Goal: Information Seeking & Learning: Learn about a topic

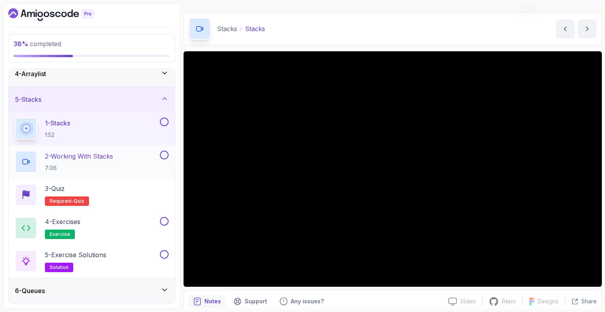
scroll to position [84, 0]
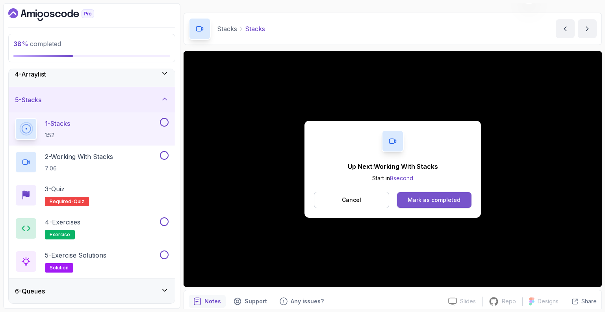
click at [419, 198] on div "Mark as completed" at bounding box center [434, 200] width 53 height 8
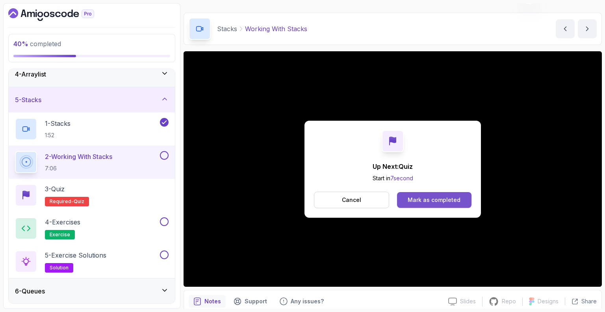
click at [425, 197] on div "Mark as completed" at bounding box center [434, 200] width 53 height 8
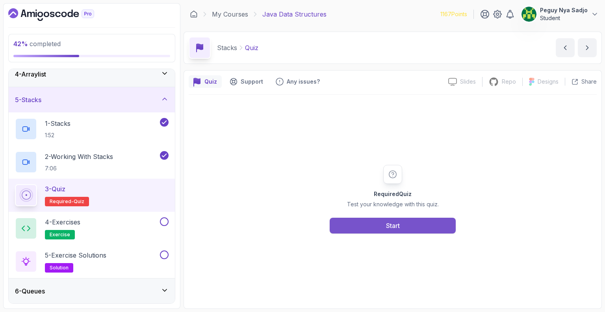
click at [402, 223] on button "Start" at bounding box center [393, 225] width 126 height 16
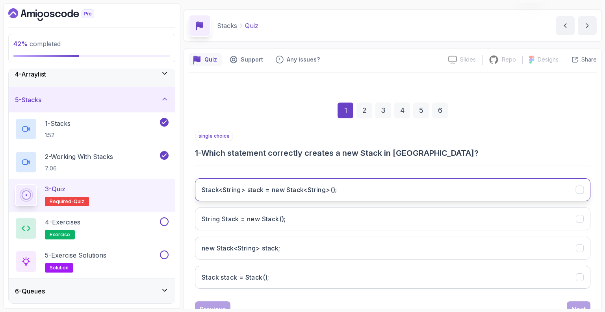
scroll to position [23, 0]
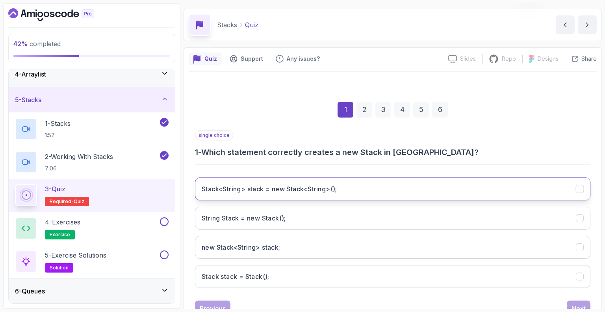
click at [405, 195] on button "Stack<String> stack = new Stack<String>();" at bounding box center [392, 188] width 395 height 23
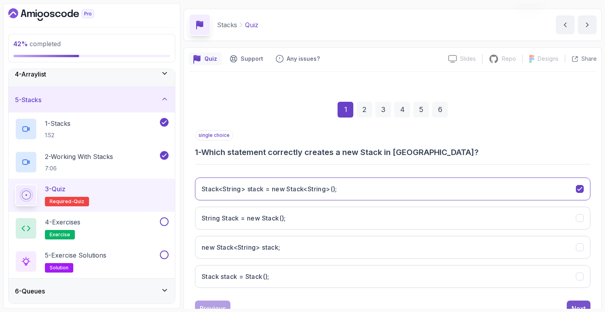
click at [569, 303] on button "Next" at bounding box center [579, 308] width 24 height 16
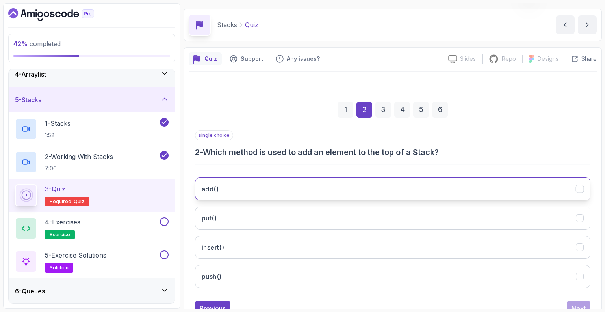
scroll to position [52, 0]
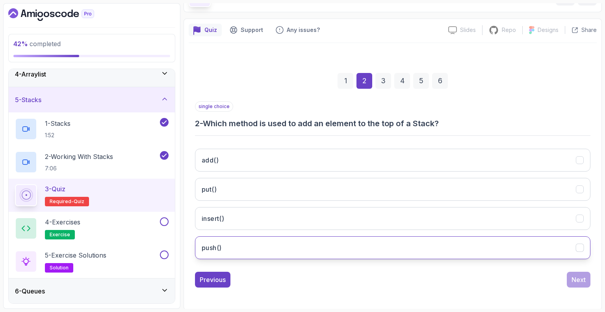
click at [377, 241] on button "push()" at bounding box center [392, 247] width 395 height 23
click at [583, 277] on div "Next" at bounding box center [579, 279] width 14 height 9
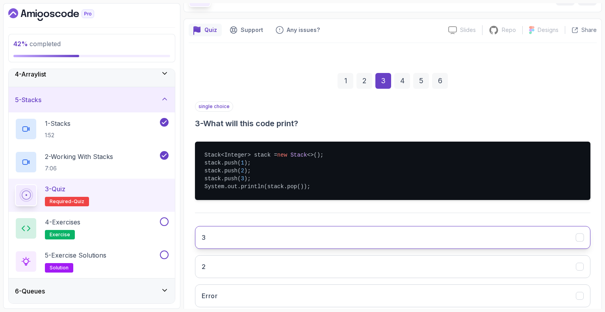
click at [260, 230] on button "3" at bounding box center [392, 237] width 395 height 23
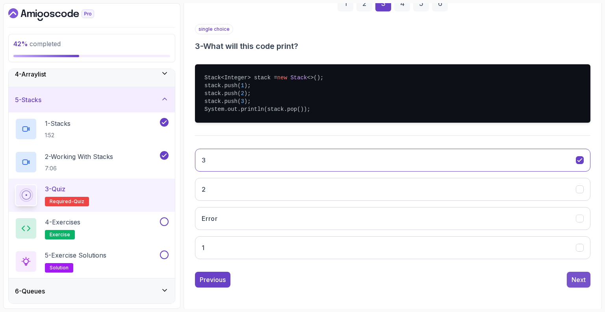
click at [579, 275] on div "Next" at bounding box center [579, 279] width 14 height 9
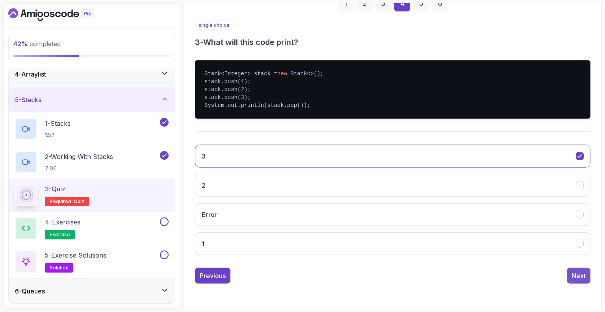
scroll to position [52, 0]
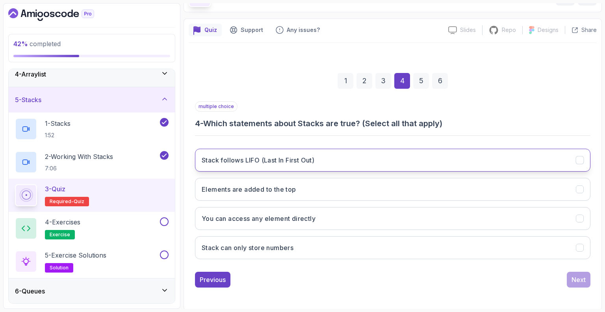
click at [332, 159] on button "Stack follows LIFO (Last In First Out)" at bounding box center [392, 159] width 395 height 23
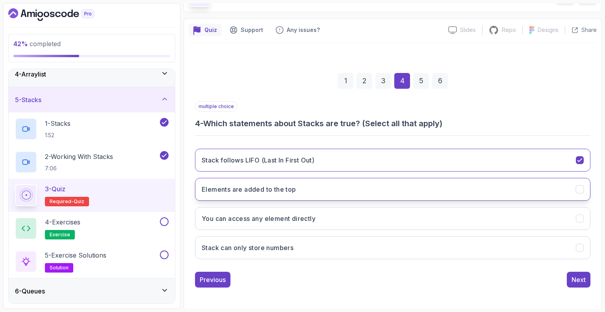
click at [325, 191] on button "Elements are added to the top" at bounding box center [392, 189] width 395 height 23
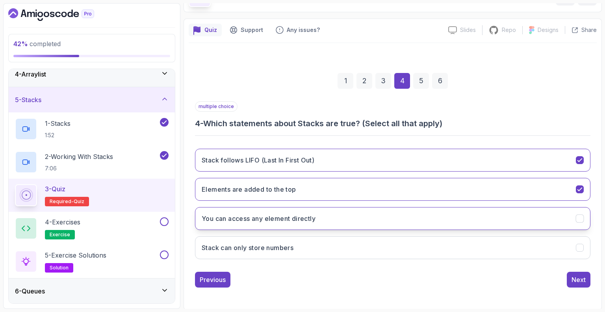
click at [317, 219] on button "You can access any element directly" at bounding box center [392, 218] width 395 height 23
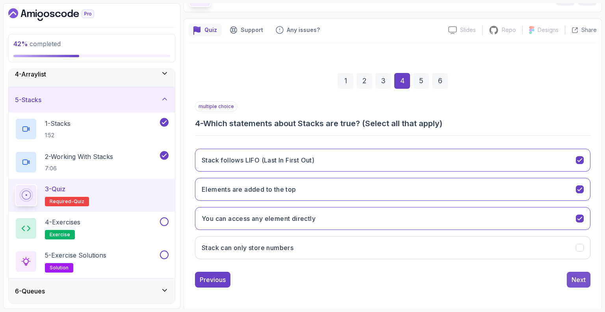
click at [577, 279] on div "Next" at bounding box center [579, 279] width 14 height 9
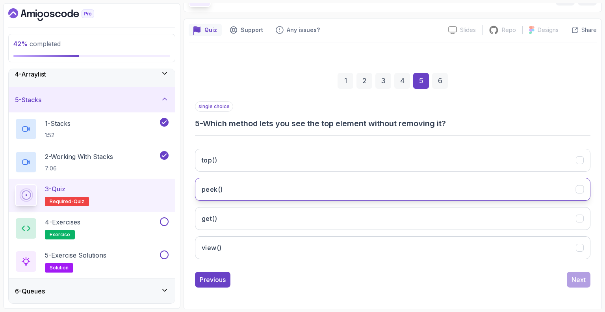
click at [432, 182] on button "peek()" at bounding box center [392, 189] width 395 height 23
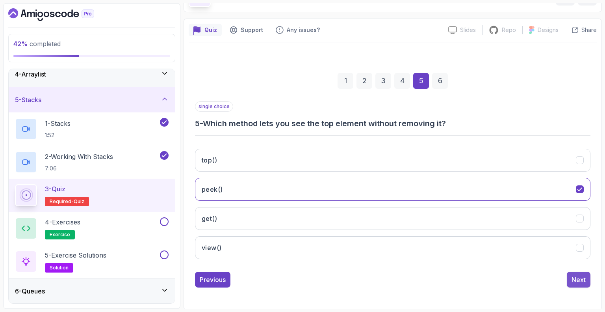
click at [578, 278] on div "Next" at bounding box center [579, 279] width 14 height 9
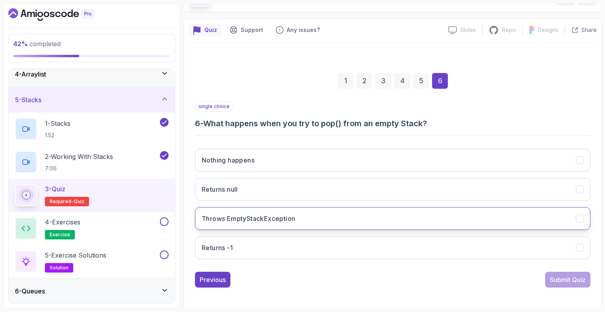
click at [342, 217] on button "Throws EmptyStackException" at bounding box center [392, 218] width 395 height 23
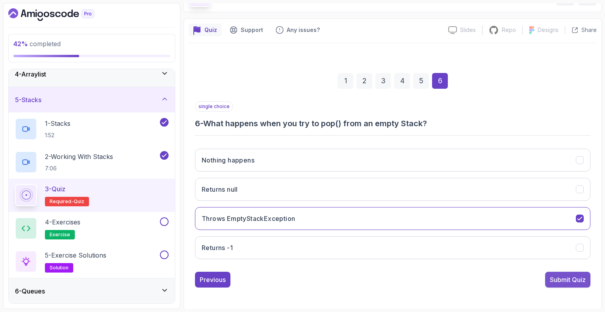
click at [564, 277] on div "Submit Quiz" at bounding box center [568, 279] width 36 height 9
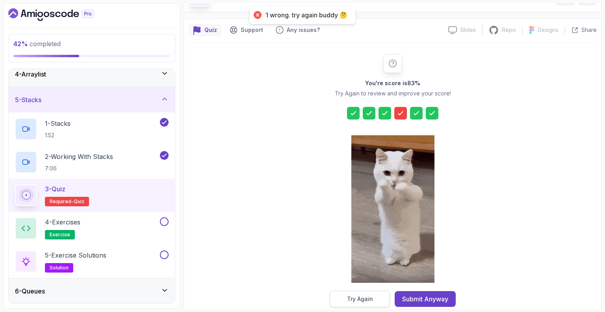
click at [350, 301] on div "Try Again" at bounding box center [360, 299] width 26 height 8
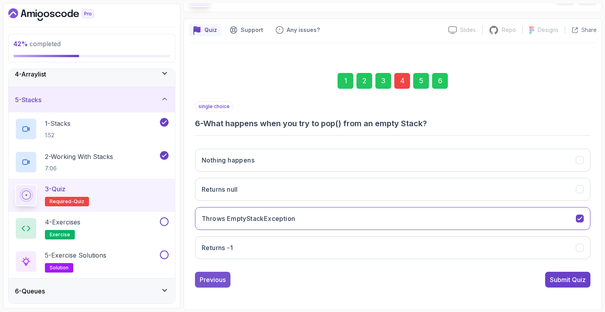
click at [215, 278] on div "Previous" at bounding box center [213, 279] width 26 height 9
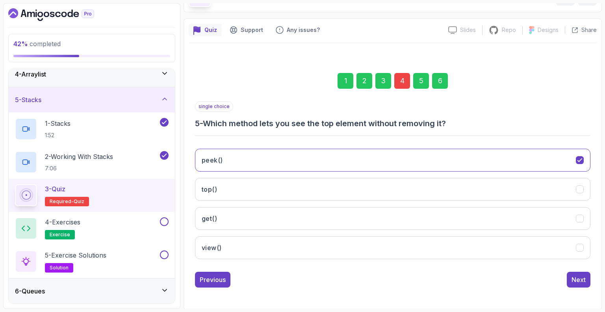
click at [215, 278] on div "Previous" at bounding box center [213, 279] width 26 height 9
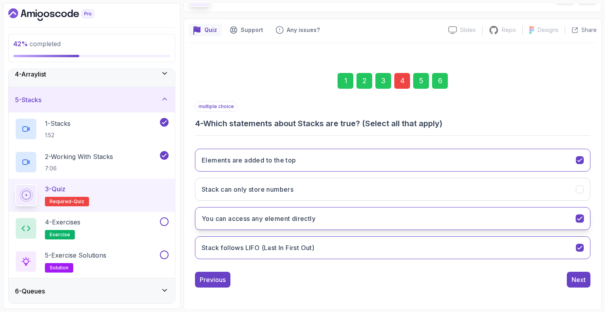
click at [574, 218] on button "You can access any element directly" at bounding box center [392, 218] width 395 height 23
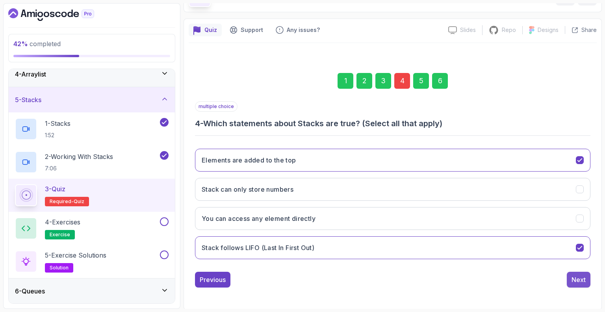
click at [581, 275] on div "Next" at bounding box center [579, 279] width 14 height 9
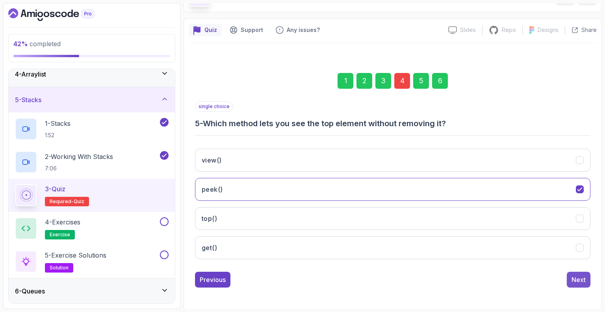
click at [575, 278] on div "Next" at bounding box center [579, 279] width 14 height 9
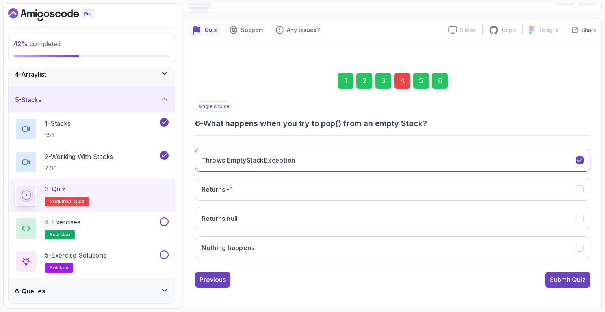
click at [575, 278] on div "Submit Quiz" at bounding box center [568, 279] width 36 height 9
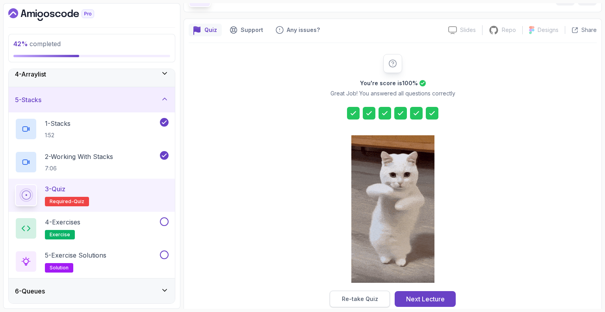
click at [364, 297] on div "Re-take Quiz" at bounding box center [360, 299] width 36 height 8
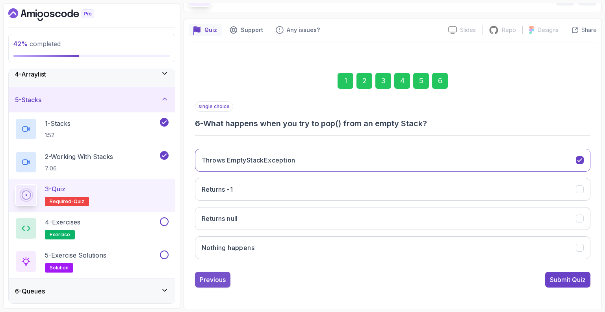
click at [217, 276] on div "Previous" at bounding box center [213, 279] width 26 height 9
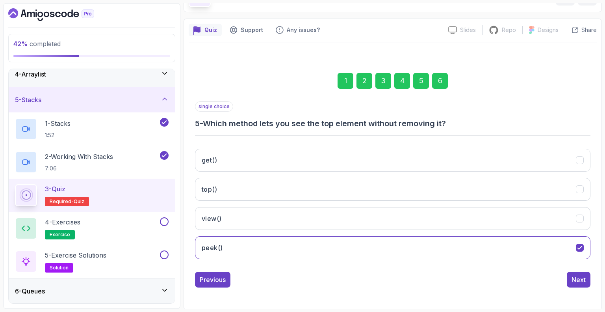
click at [217, 276] on div "Previous" at bounding box center [213, 279] width 26 height 9
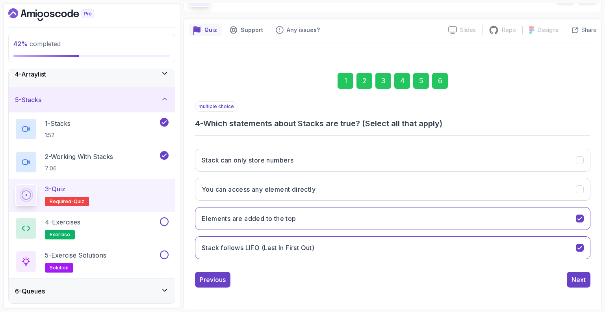
click at [217, 276] on div "Previous" at bounding box center [213, 279] width 26 height 9
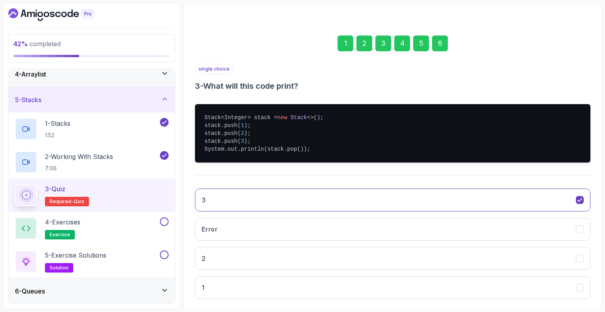
scroll to position [129, 0]
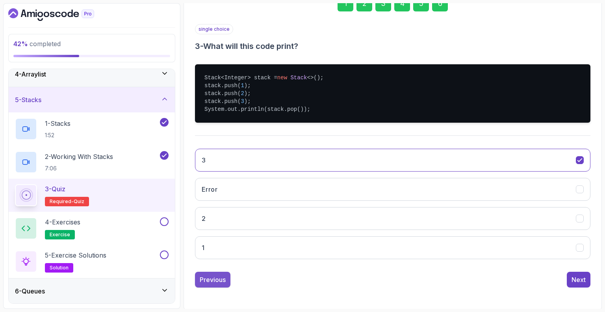
click at [211, 283] on button "Previous" at bounding box center [212, 279] width 35 height 16
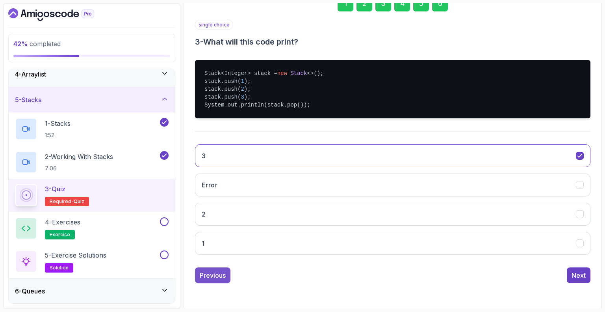
scroll to position [52, 0]
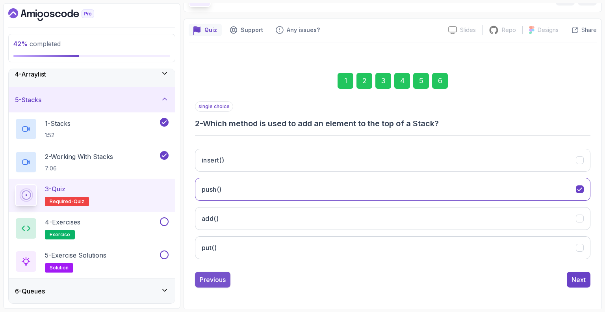
click at [215, 282] on div "Previous" at bounding box center [213, 279] width 26 height 9
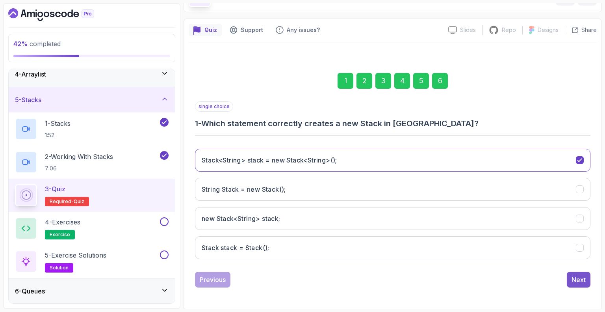
click at [588, 277] on button "Next" at bounding box center [579, 279] width 24 height 16
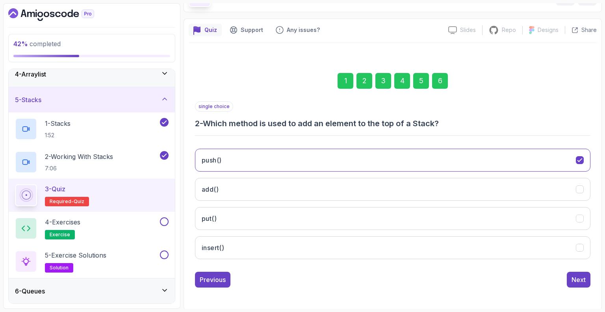
click at [588, 277] on button "Next" at bounding box center [579, 279] width 24 height 16
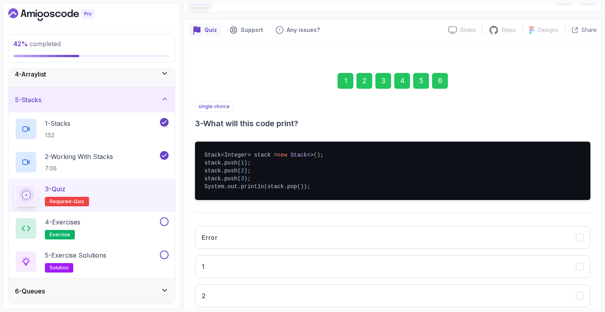
scroll to position [129, 0]
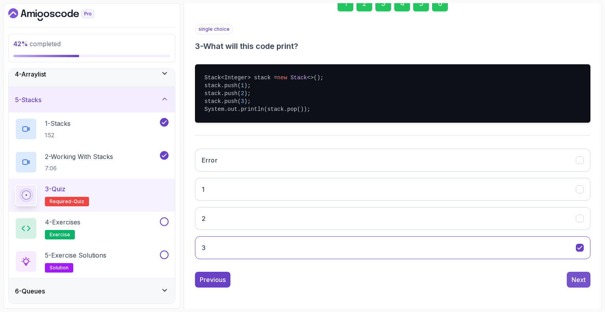
click at [581, 277] on div "Next" at bounding box center [579, 279] width 14 height 9
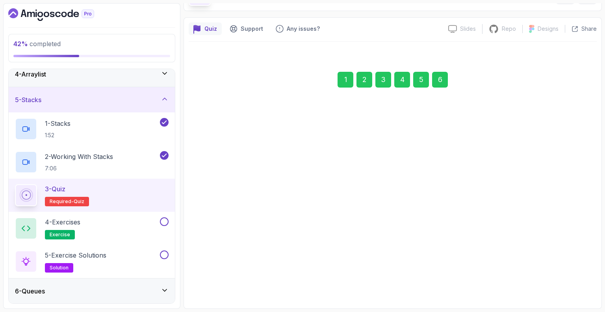
scroll to position [52, 0]
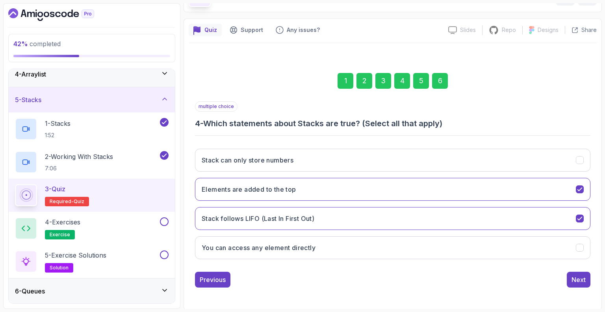
click at [581, 277] on div "Next" at bounding box center [579, 279] width 14 height 9
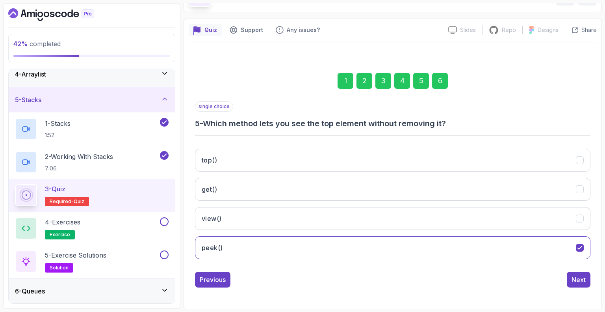
click at [581, 277] on div "Next" at bounding box center [579, 279] width 14 height 9
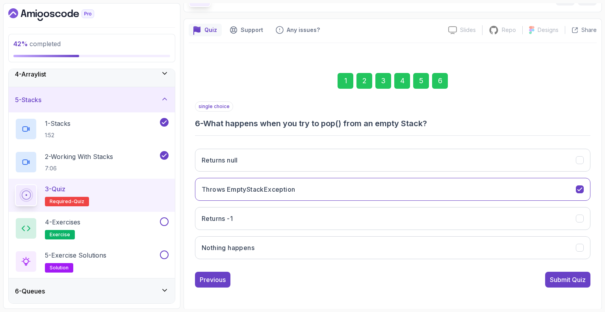
click at [581, 277] on div "Submit Quiz" at bounding box center [568, 279] width 36 height 9
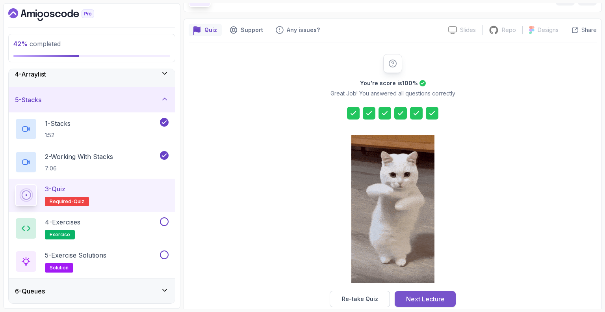
click at [412, 299] on div "Next Lecture" at bounding box center [425, 298] width 39 height 9
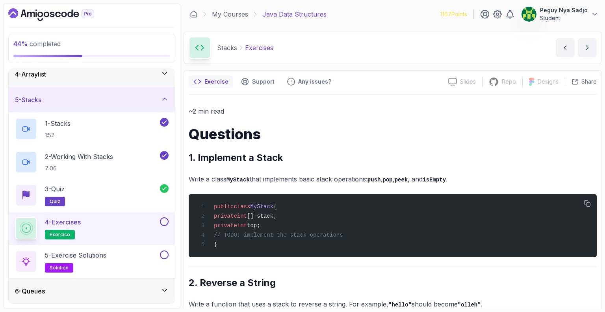
click at [442, 127] on h1 "Questions" at bounding box center [393, 134] width 408 height 16
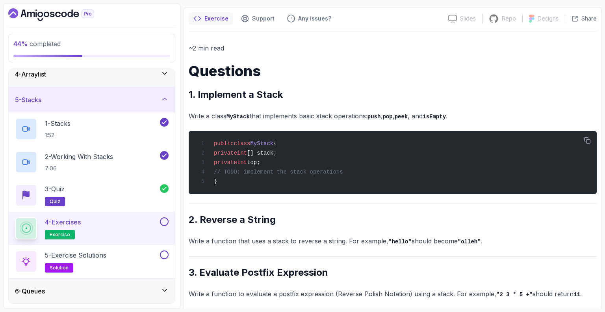
scroll to position [64, 0]
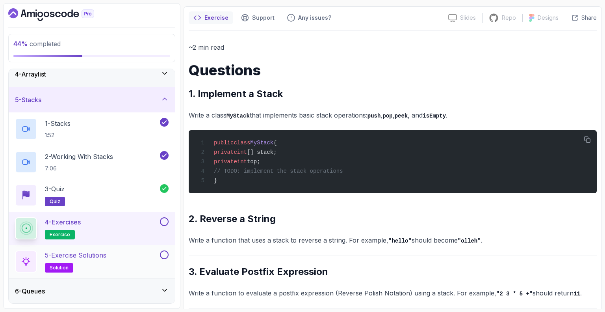
click at [69, 253] on p "5 - Exercise Solutions" at bounding box center [75, 254] width 61 height 9
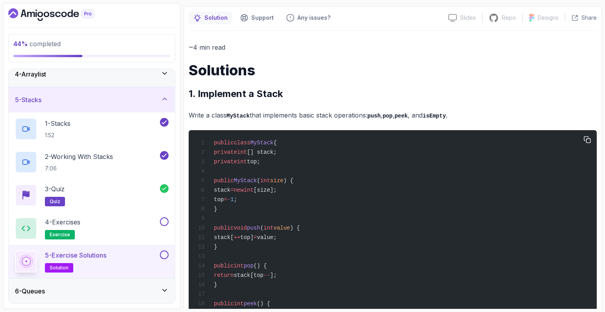
click at [288, 242] on div "public class MyStack { private int [] stack; private int top; public MyStack ( …" at bounding box center [392, 313] width 395 height 356
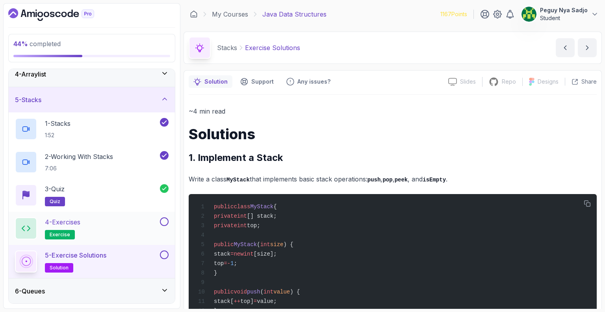
click at [100, 226] on div "4 - Exercises exercise" at bounding box center [86, 228] width 143 height 22
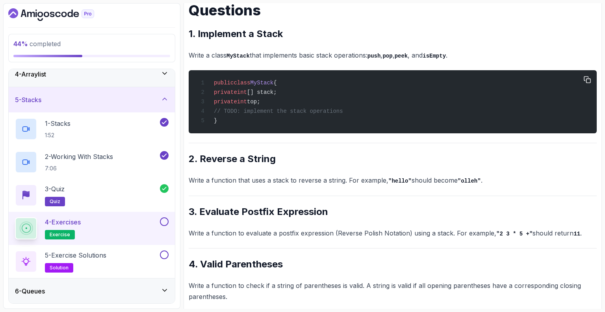
scroll to position [124, 0]
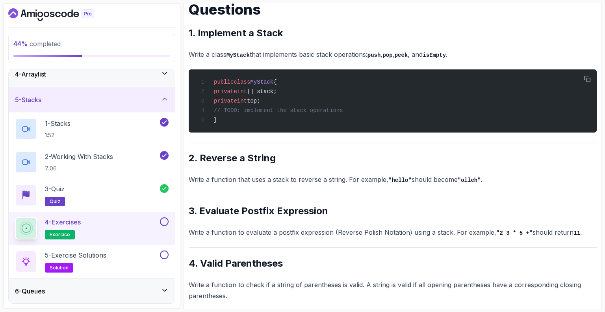
click at [358, 163] on h2 "2. Reverse a String" at bounding box center [393, 158] width 408 height 13
